Goal: Transaction & Acquisition: Purchase product/service

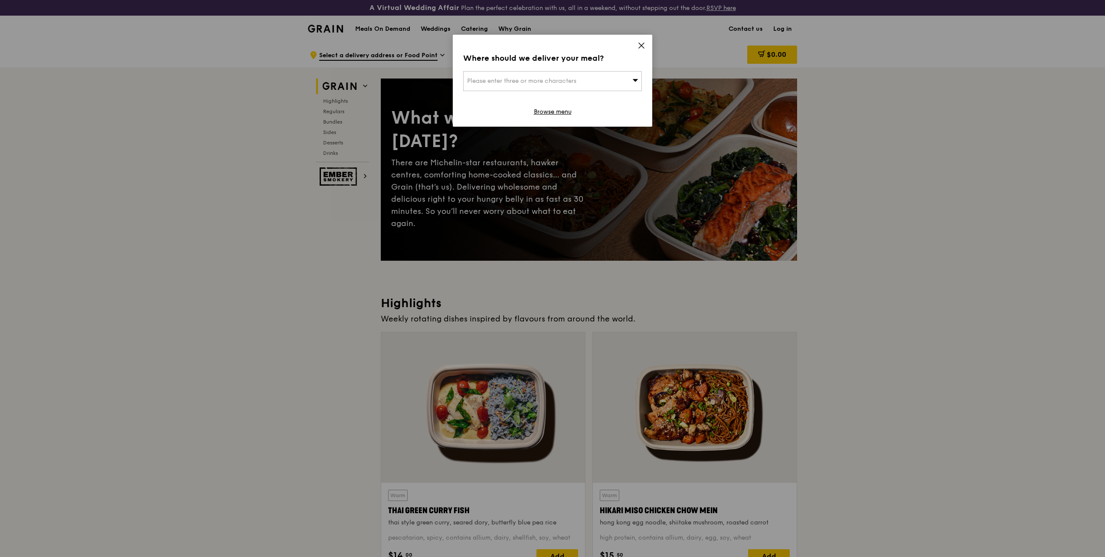
click at [639, 48] on icon at bounding box center [641, 46] width 8 height 8
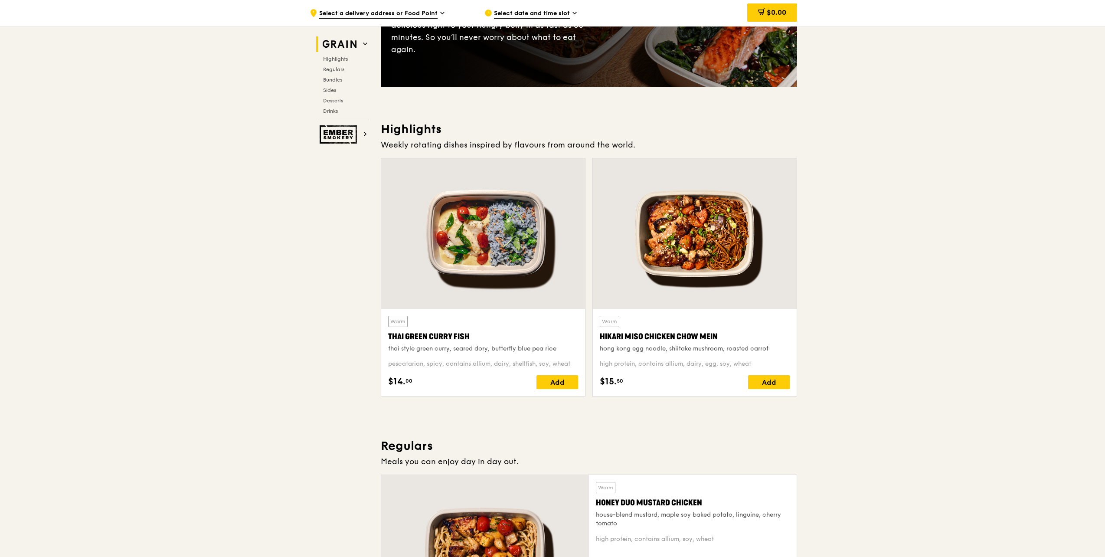
drag, startPoint x: 915, startPoint y: 303, endPoint x: 885, endPoint y: 289, distance: 33.0
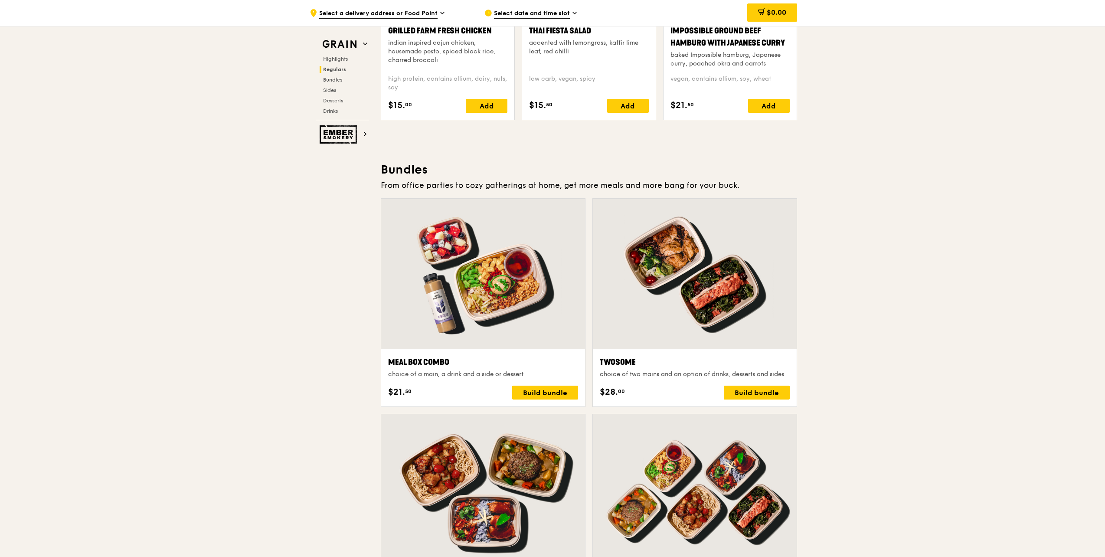
drag, startPoint x: 888, startPoint y: 237, endPoint x: 870, endPoint y: 231, distance: 19.2
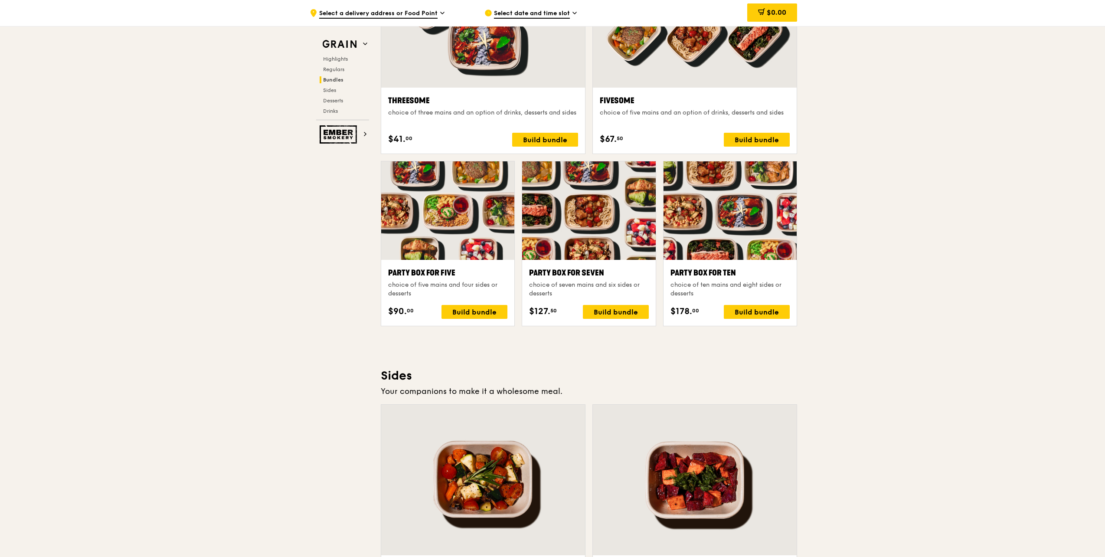
drag, startPoint x: 886, startPoint y: 233, endPoint x: 878, endPoint y: 227, distance: 10.6
click at [878, 227] on div ".cls-1 { fill: none; stroke: #fff; stroke-linecap: round; stroke-linejoin: roun…" at bounding box center [552, 261] width 1105 height 3648
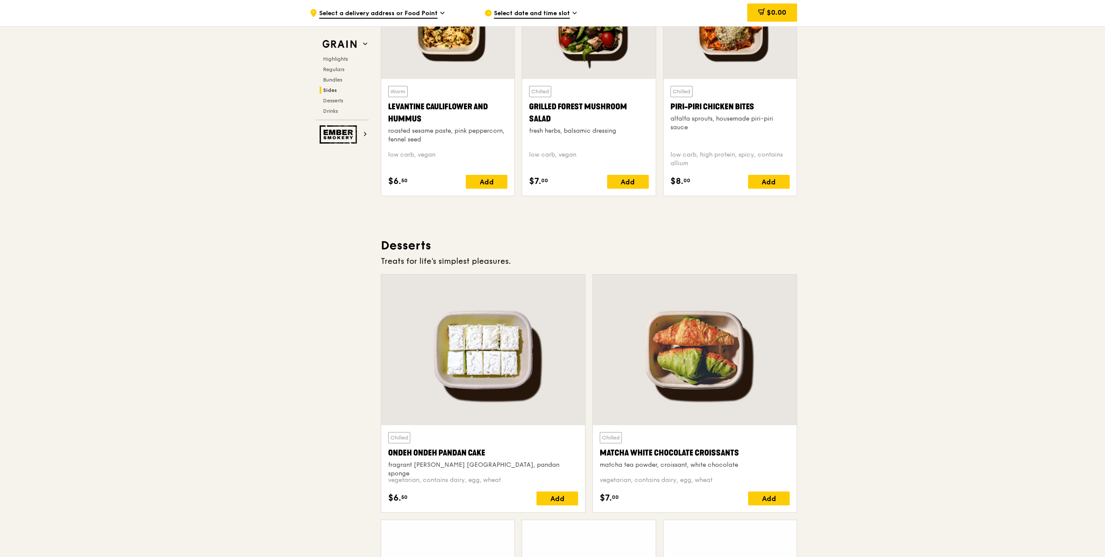
scroll to position [2385, 0]
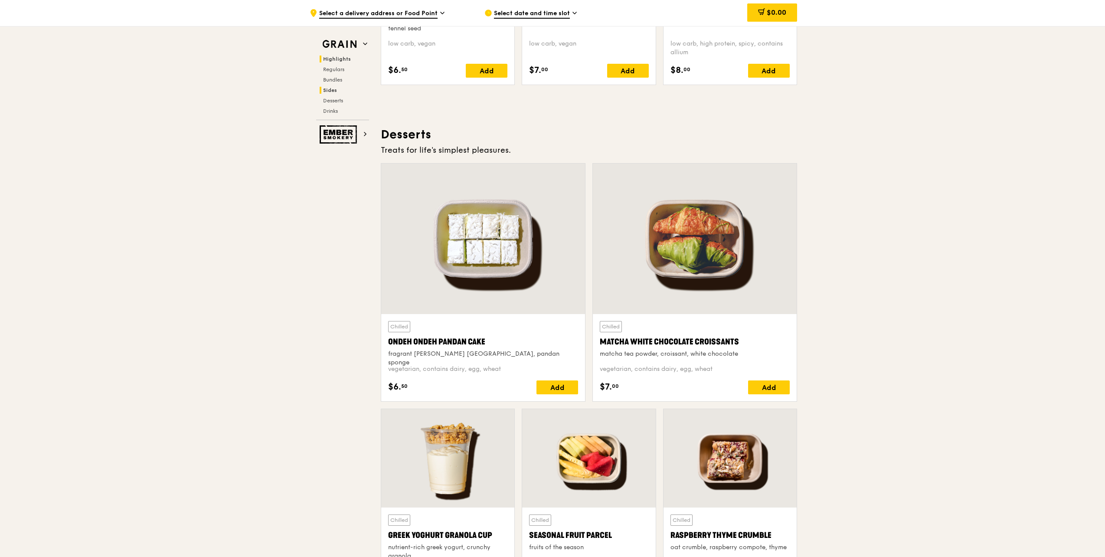
click at [340, 62] on span "Highlights" at bounding box center [337, 59] width 28 height 6
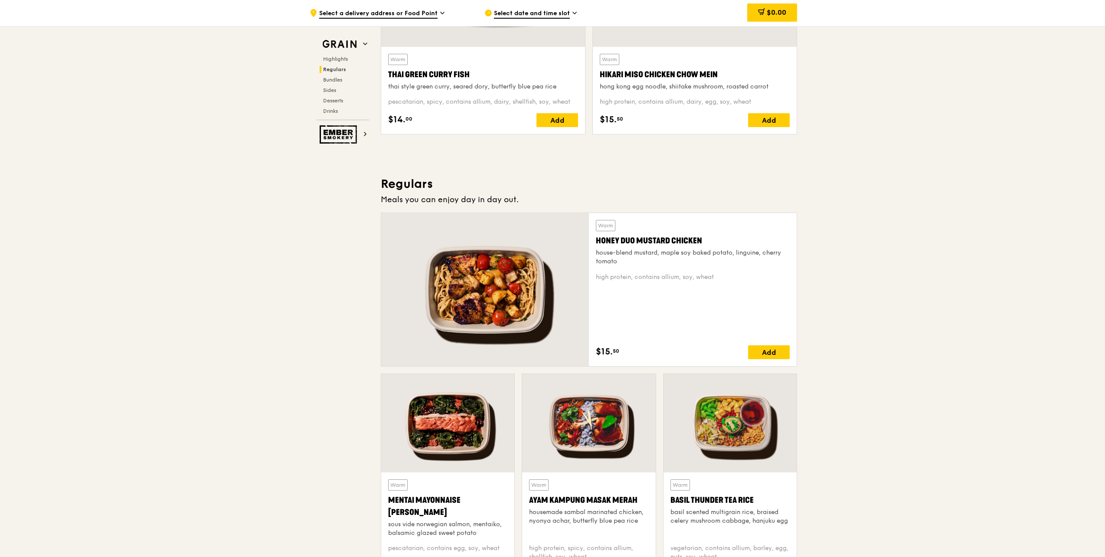
scroll to position [260, 0]
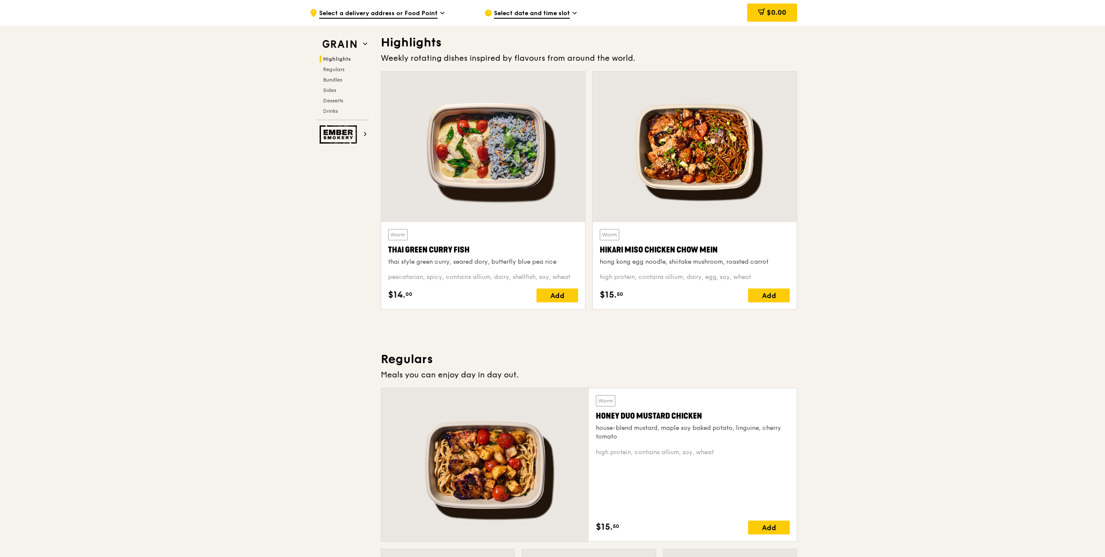
drag, startPoint x: 937, startPoint y: 229, endPoint x: 922, endPoint y: 225, distance: 16.1
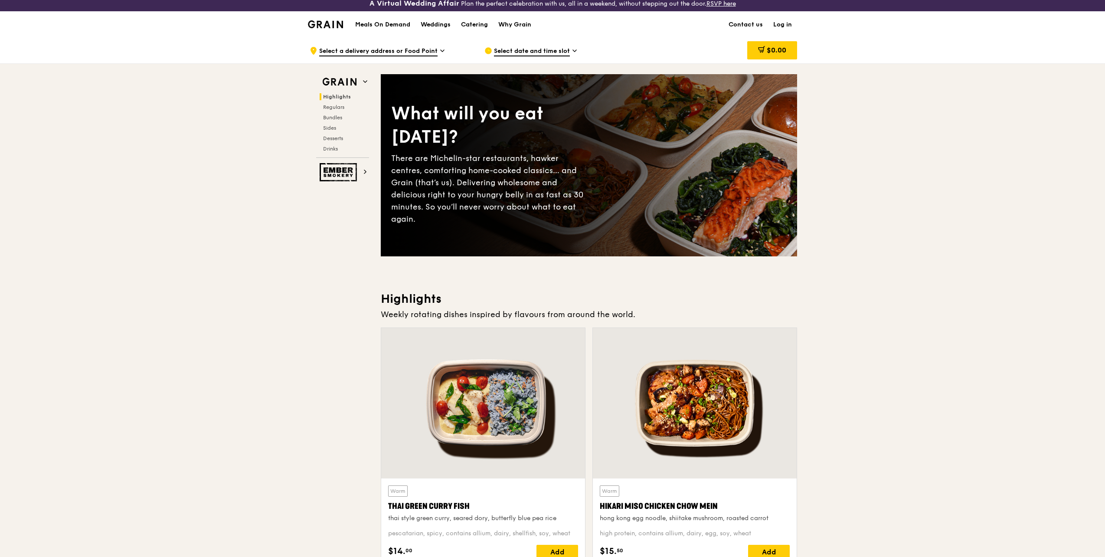
scroll to position [0, 0]
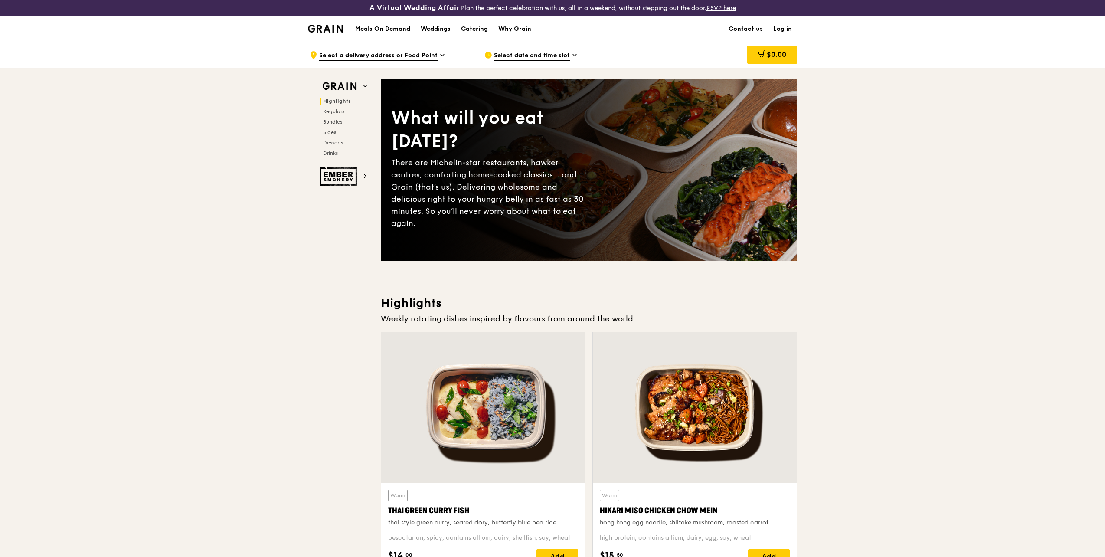
click at [425, 56] on span "Select a delivery address or Food Point" at bounding box center [378, 56] width 118 height 10
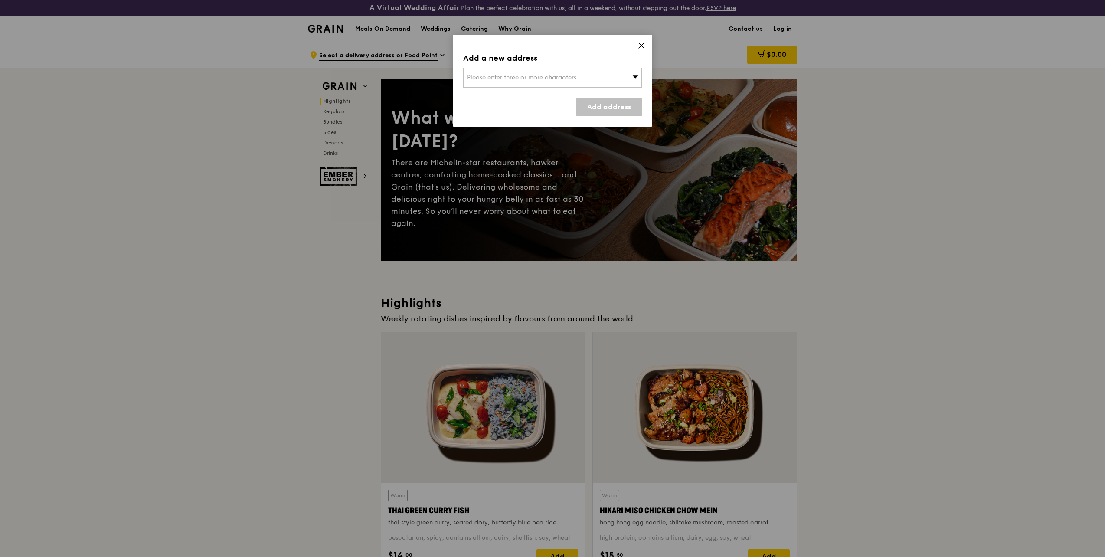
click at [639, 43] on icon at bounding box center [641, 46] width 8 height 8
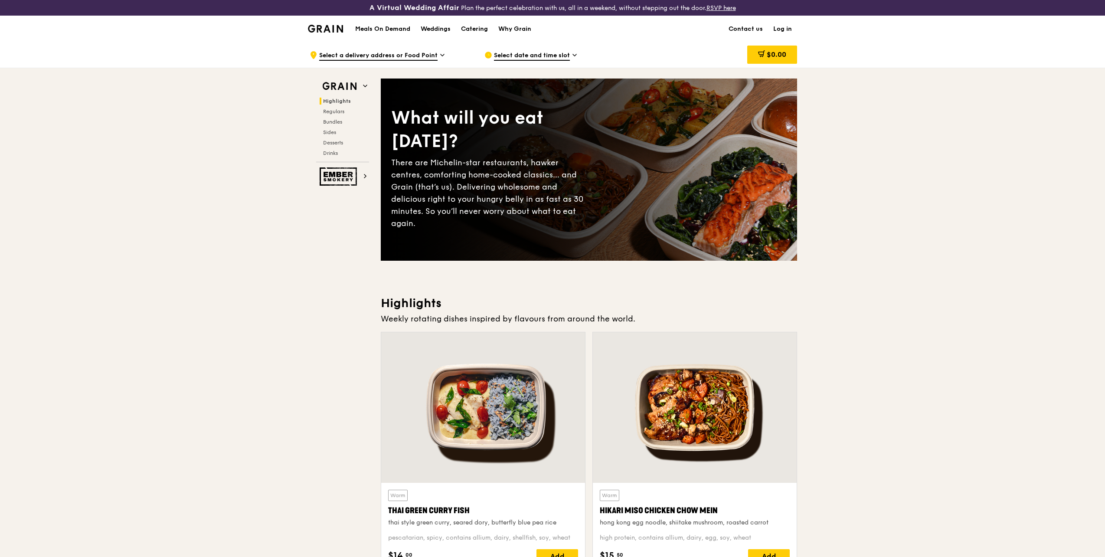
click at [561, 56] on span "Select date and time slot" at bounding box center [532, 56] width 76 height 10
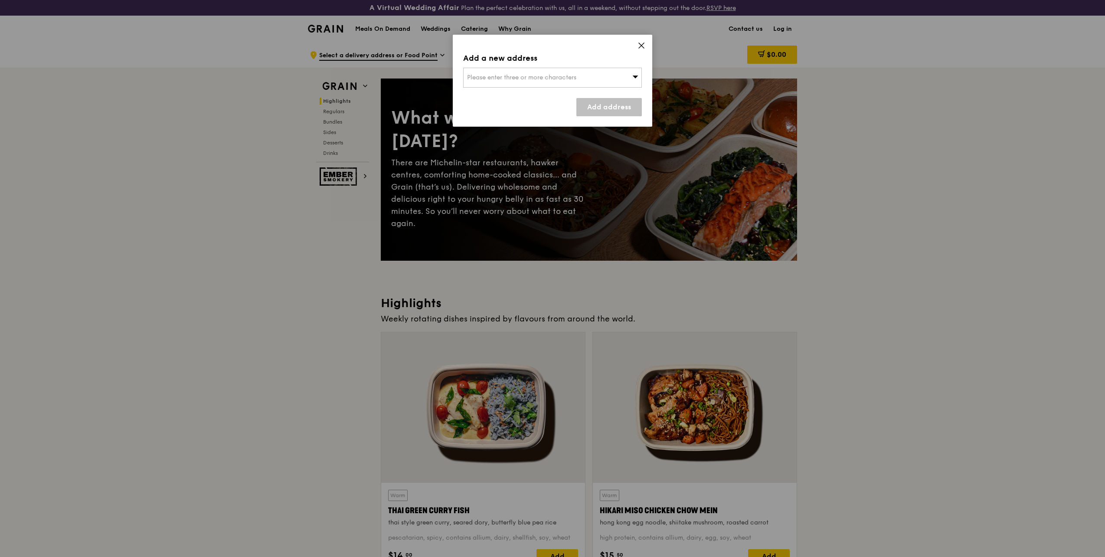
click at [642, 46] on icon at bounding box center [641, 46] width 8 height 8
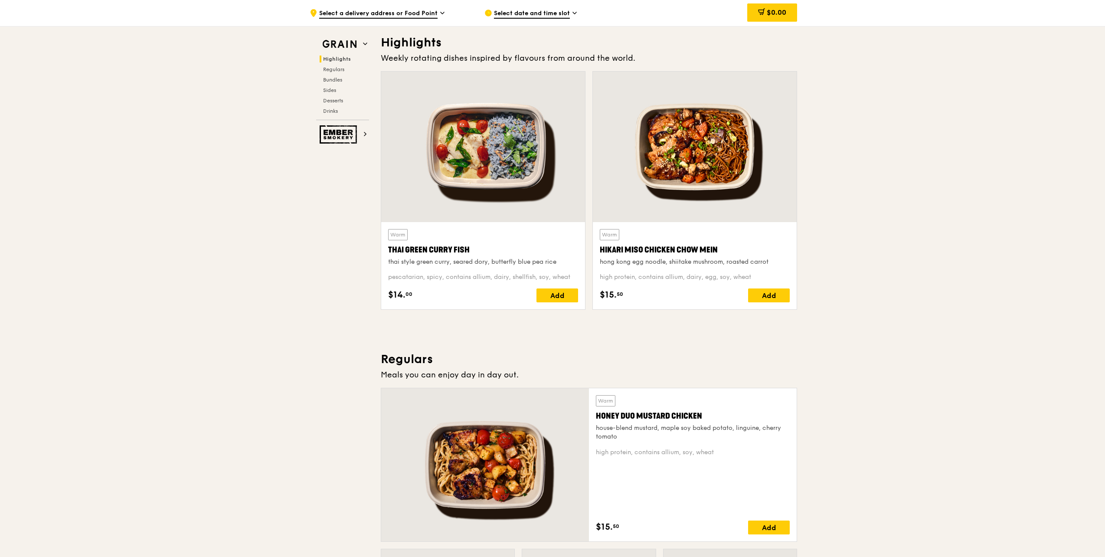
scroll to position [477, 0]
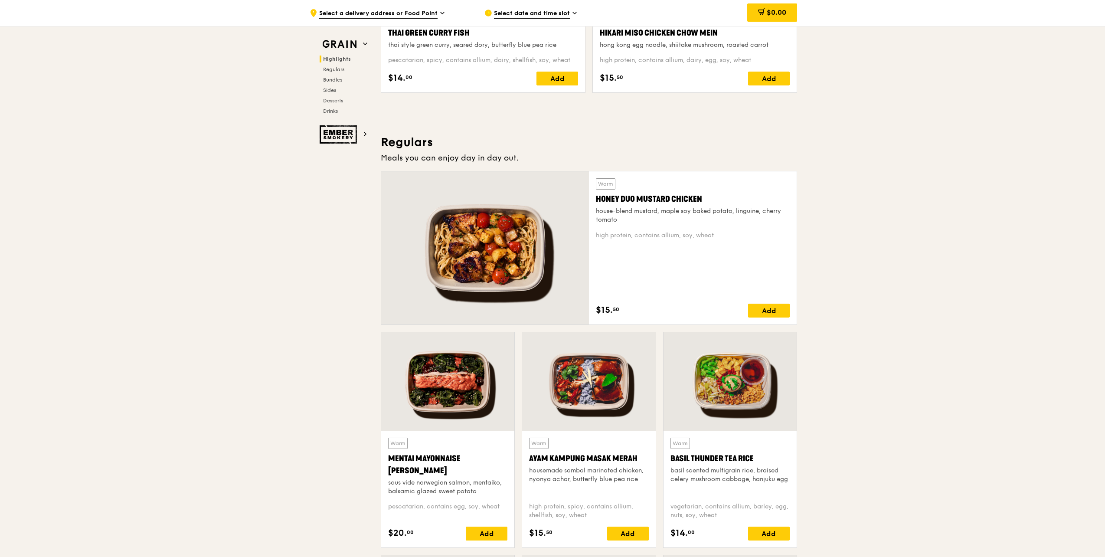
drag, startPoint x: 841, startPoint y: 272, endPoint x: 827, endPoint y: 262, distance: 17.3
drag, startPoint x: 894, startPoint y: 259, endPoint x: 882, endPoint y: 256, distance: 12.6
drag, startPoint x: 882, startPoint y: 256, endPoint x: 876, endPoint y: 251, distance: 7.5
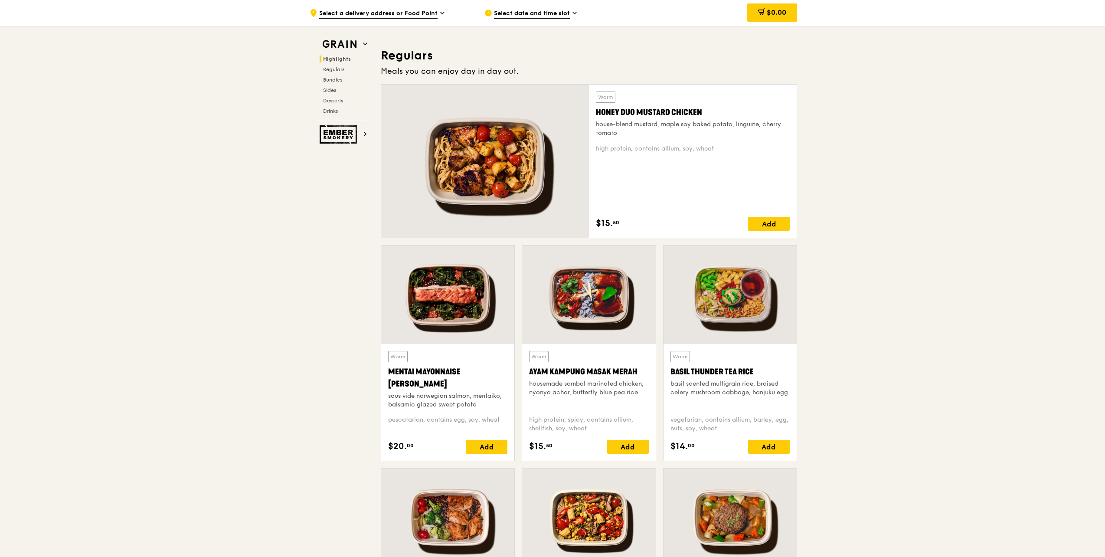
drag, startPoint x: 885, startPoint y: 264, endPoint x: 879, endPoint y: 261, distance: 7.0
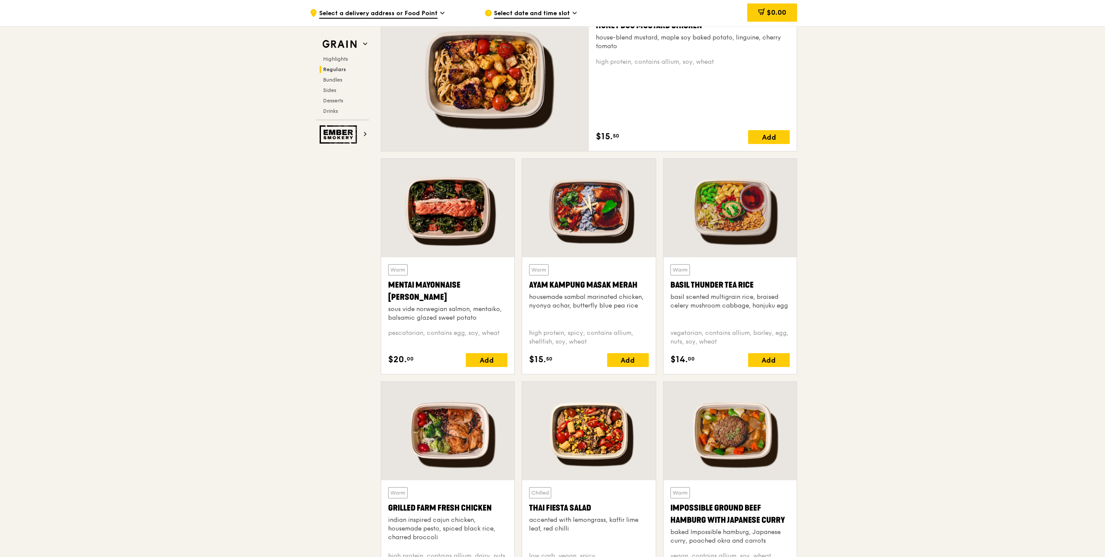
drag, startPoint x: 871, startPoint y: 290, endPoint x: 867, endPoint y: 285, distance: 6.1
drag, startPoint x: 867, startPoint y: 285, endPoint x: 862, endPoint y: 283, distance: 5.8
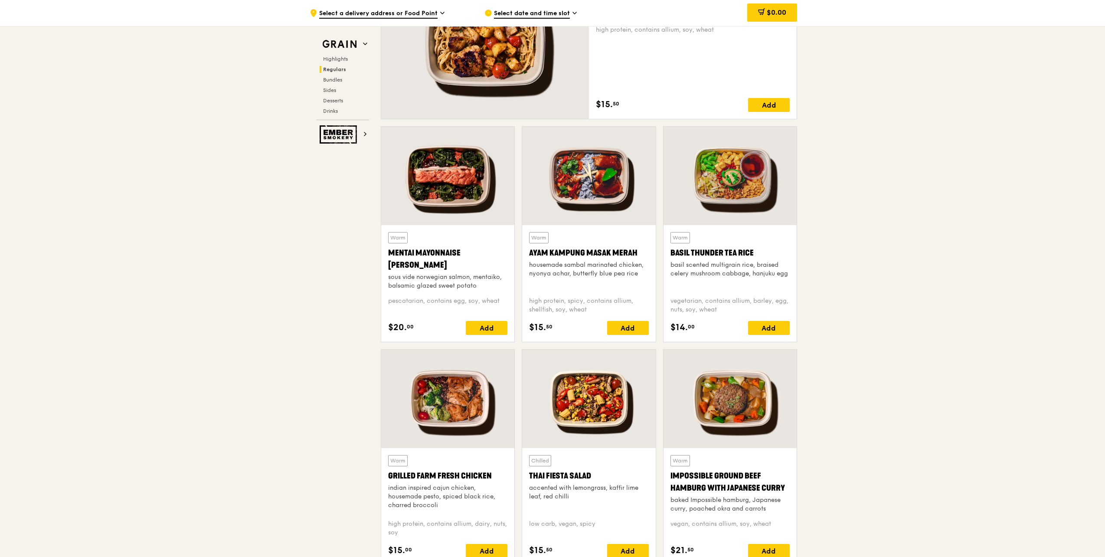
scroll to position [694, 0]
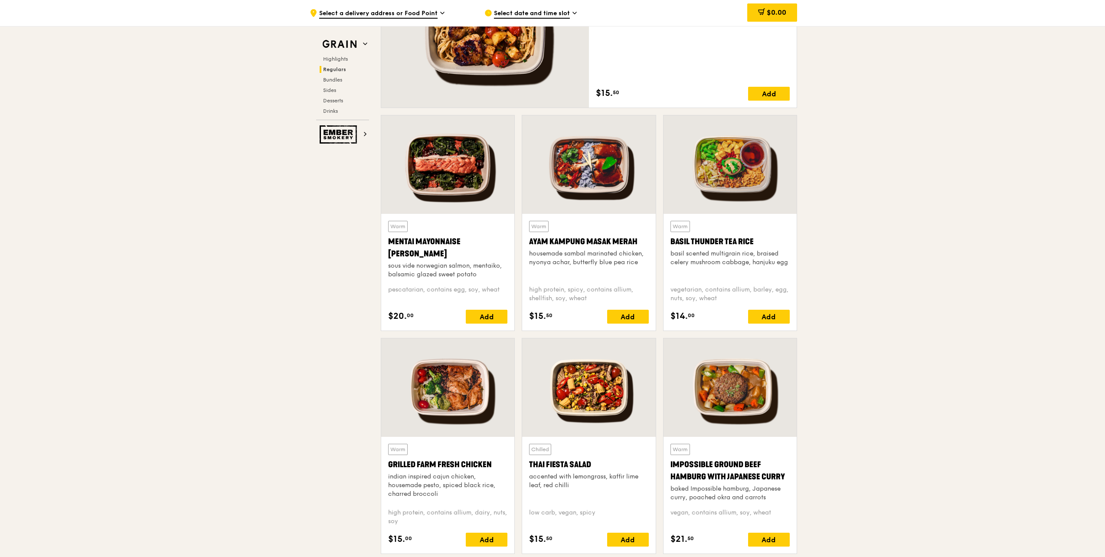
drag, startPoint x: 879, startPoint y: 283, endPoint x: 874, endPoint y: 279, distance: 5.9
drag, startPoint x: 874, startPoint y: 279, endPoint x: 868, endPoint y: 277, distance: 7.0
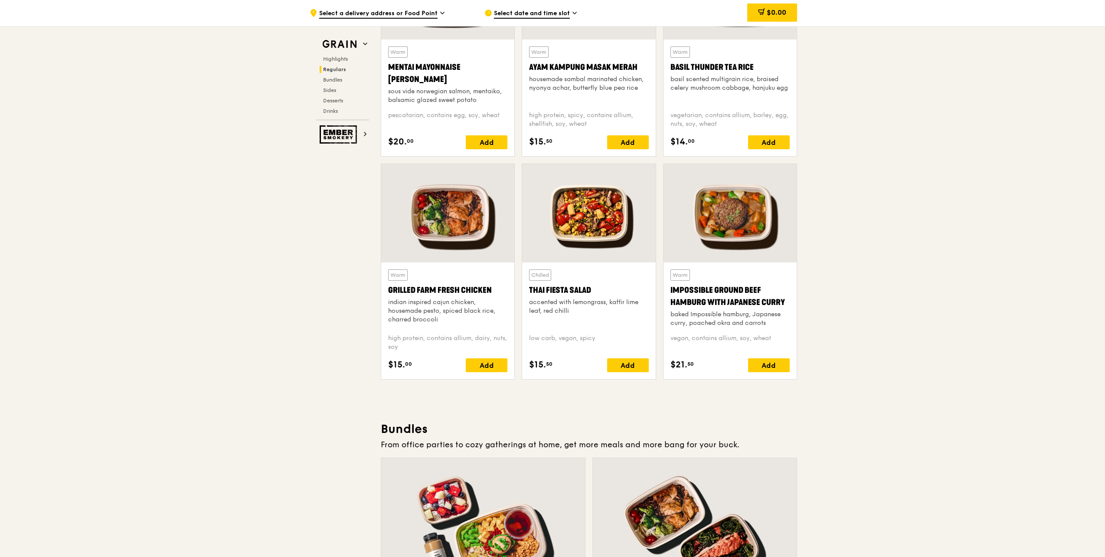
scroll to position [954, 0]
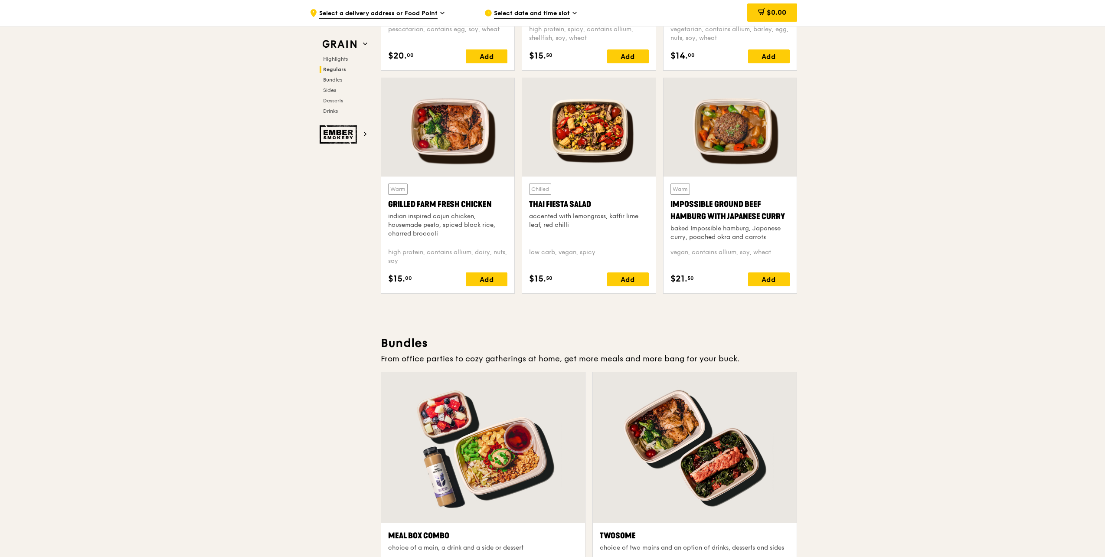
drag, startPoint x: 891, startPoint y: 274, endPoint x: 883, endPoint y: 272, distance: 8.1
drag, startPoint x: 883, startPoint y: 272, endPoint x: 875, endPoint y: 268, distance: 8.9
